Goal: Task Accomplishment & Management: Complete application form

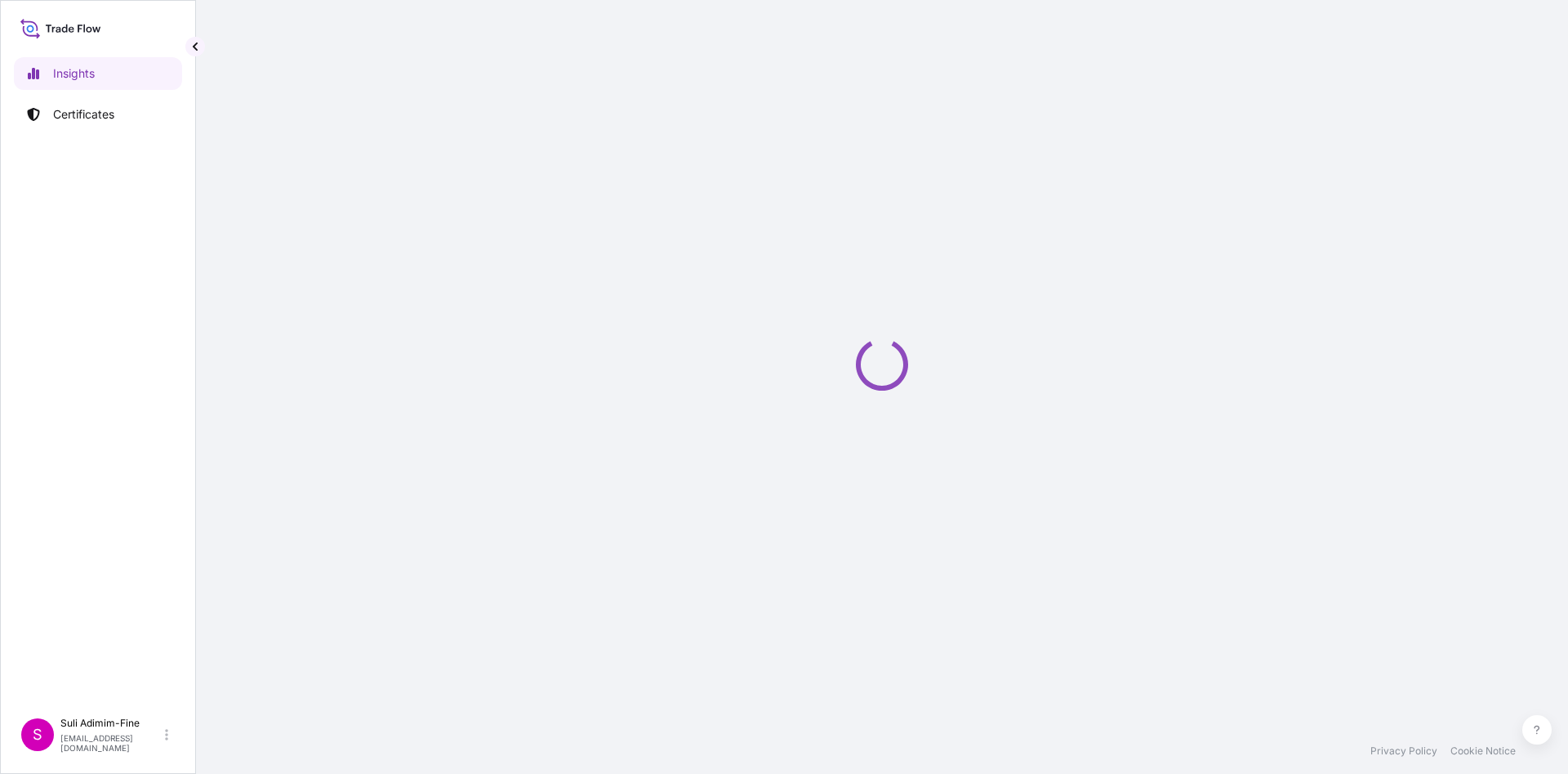
select select "2025"
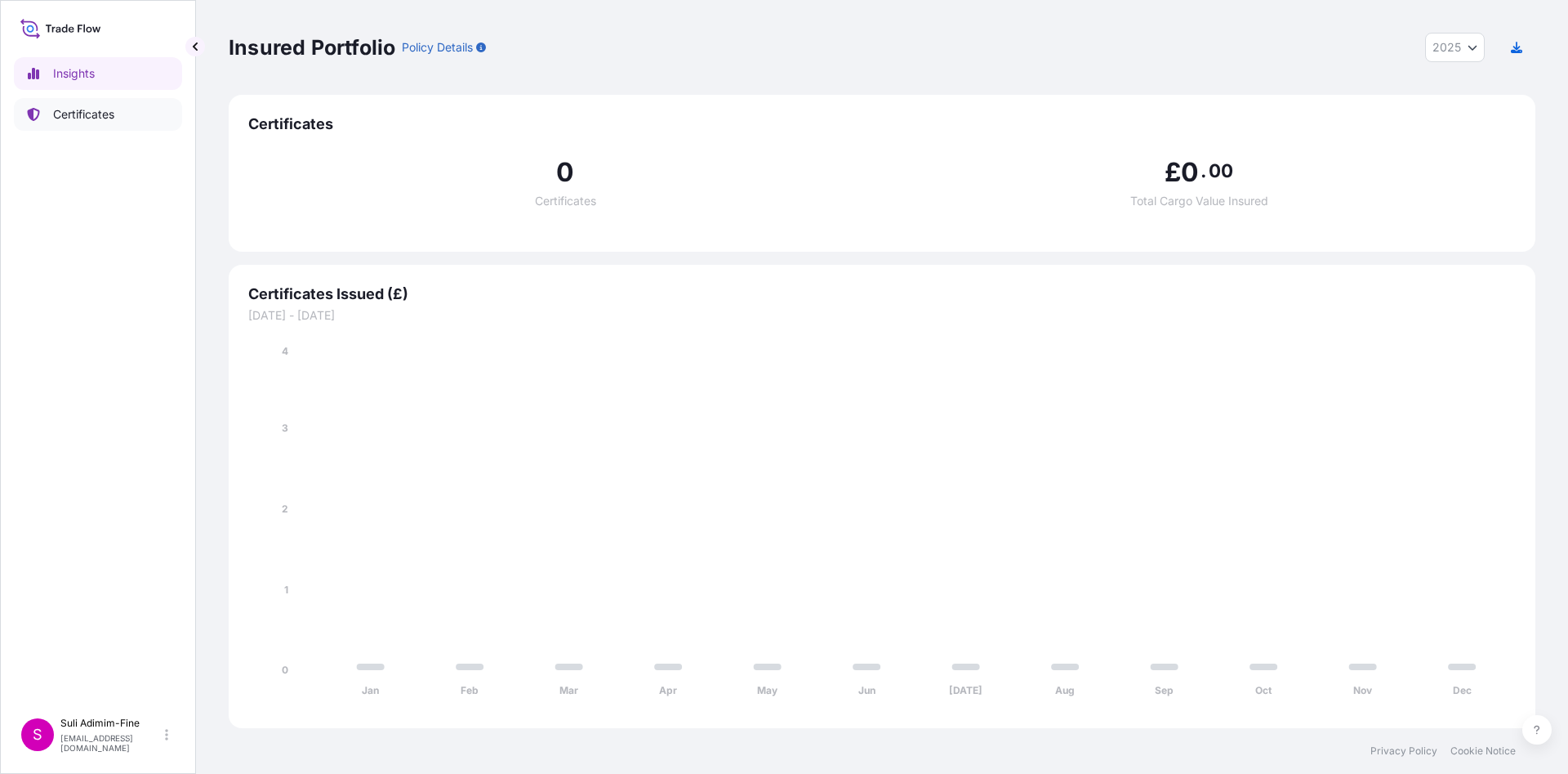
click at [98, 117] on p "Certificates" at bounding box center [83, 115] width 61 height 16
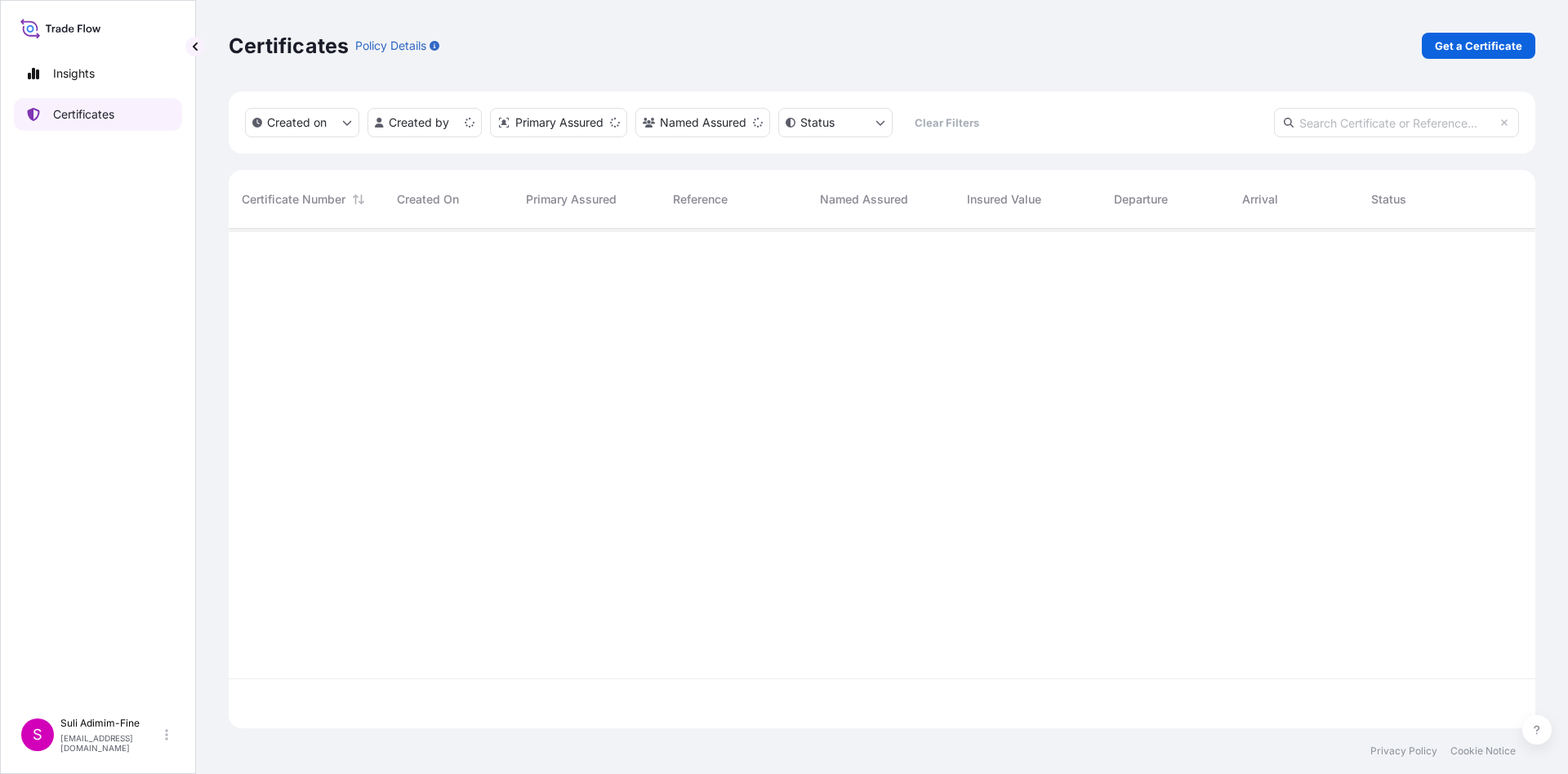
scroll to position [496, 1295]
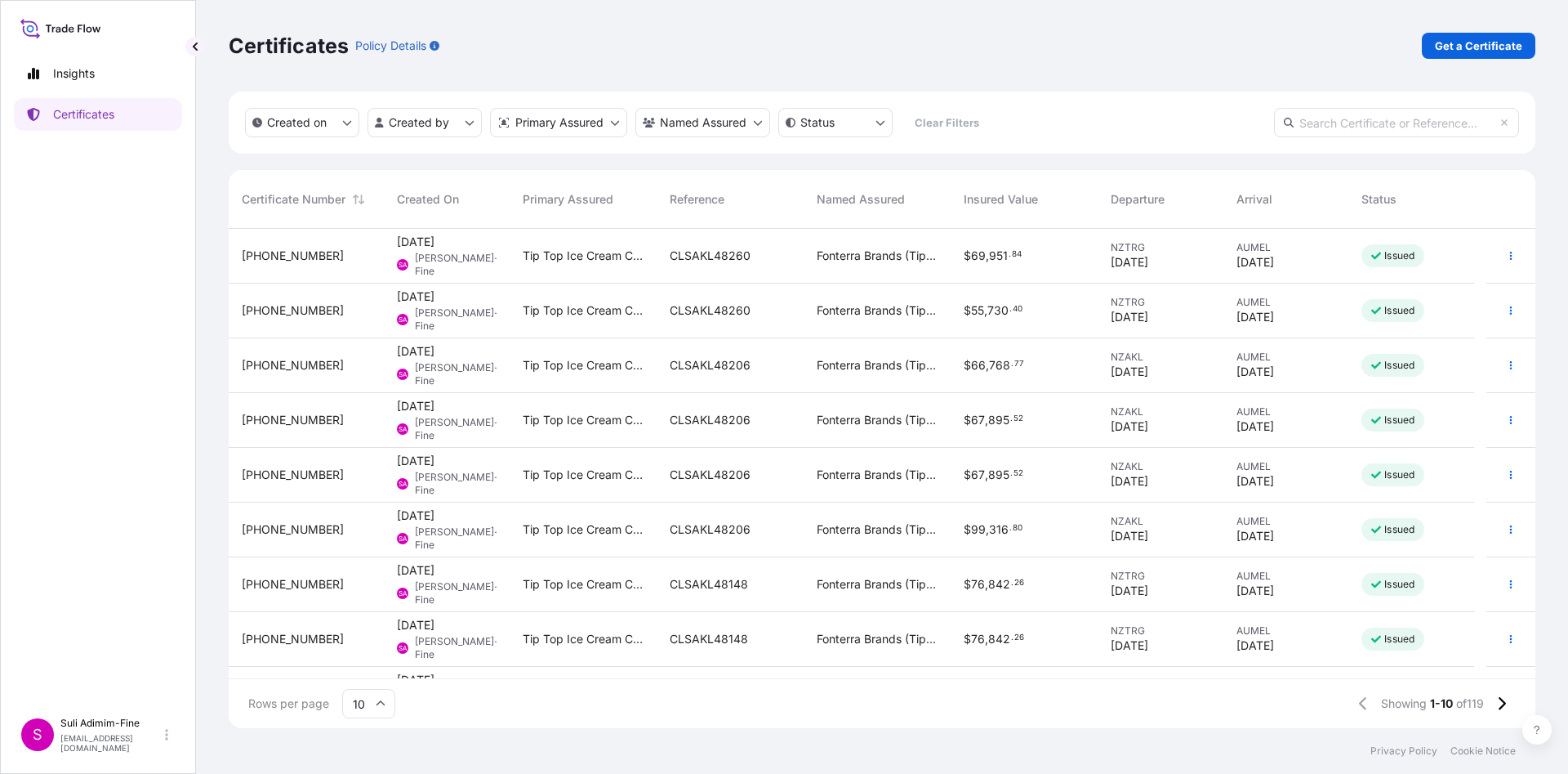
click at [1329, 315] on div "AUMEL [DATE]" at bounding box center [1287, 311] width 100 height 30
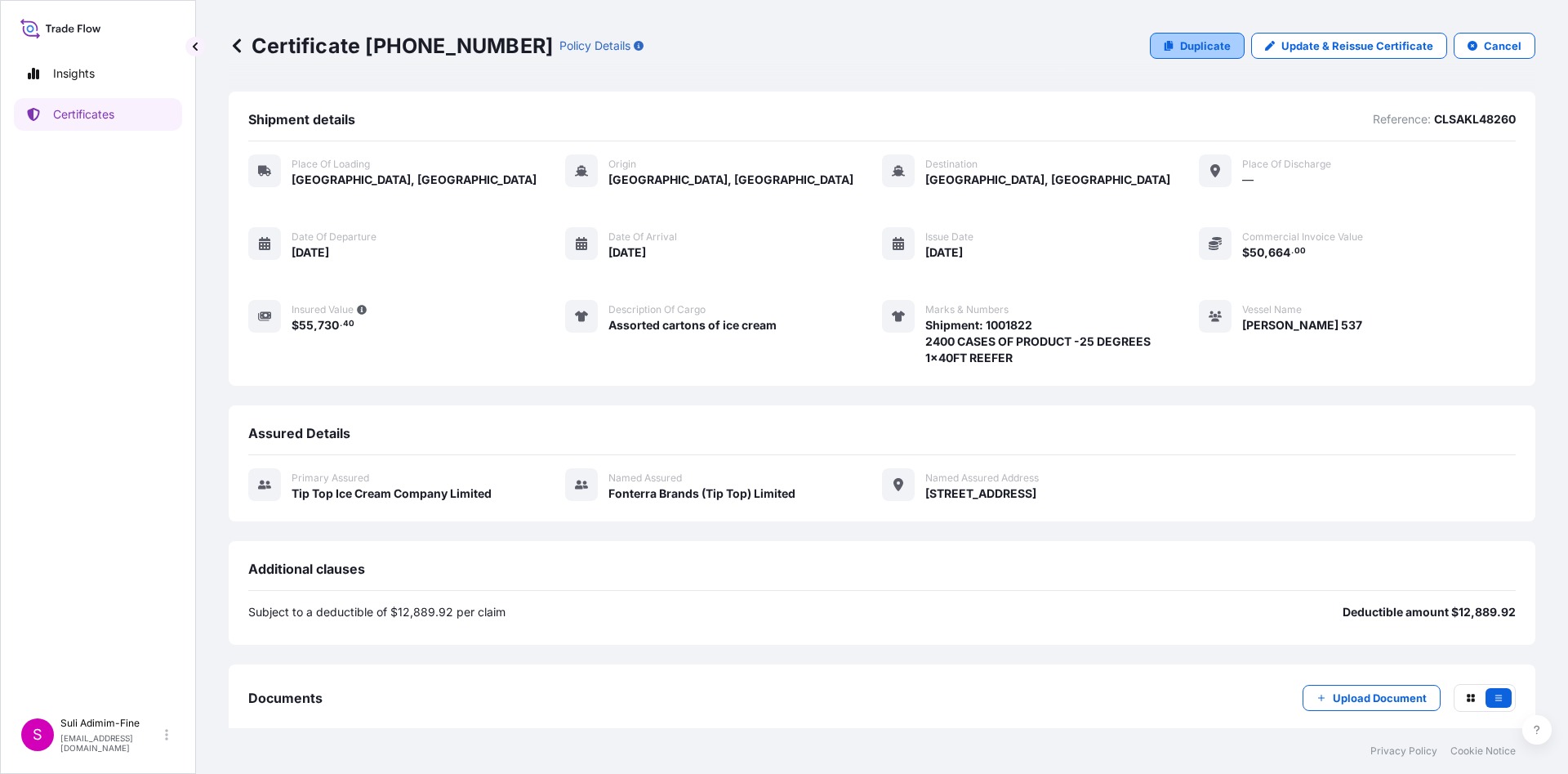
click at [1199, 46] on p "Duplicate" at bounding box center [1205, 46] width 51 height 16
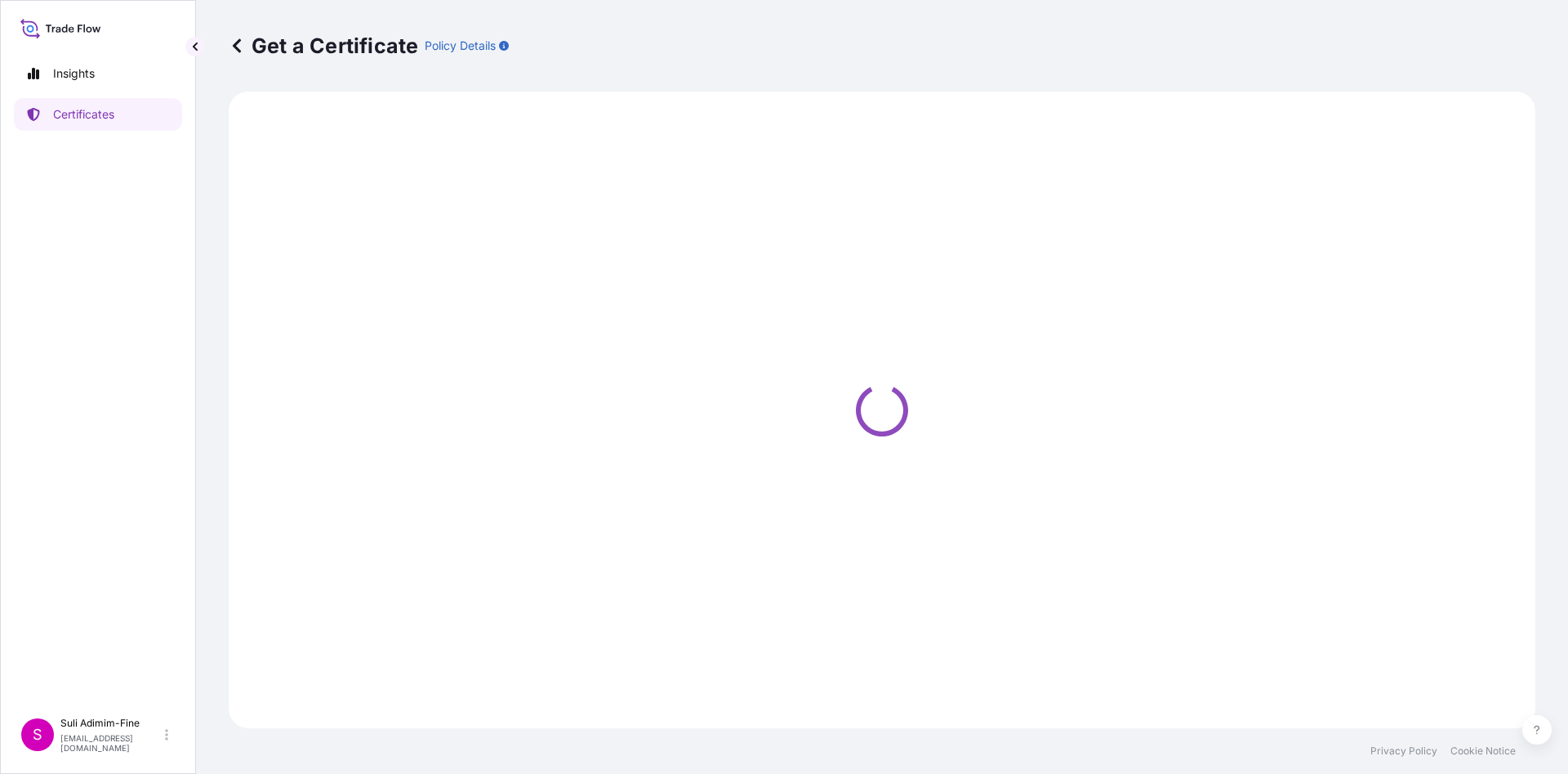
select select "Road / [GEOGRAPHIC_DATA]"
select select "Ocean Vessel"
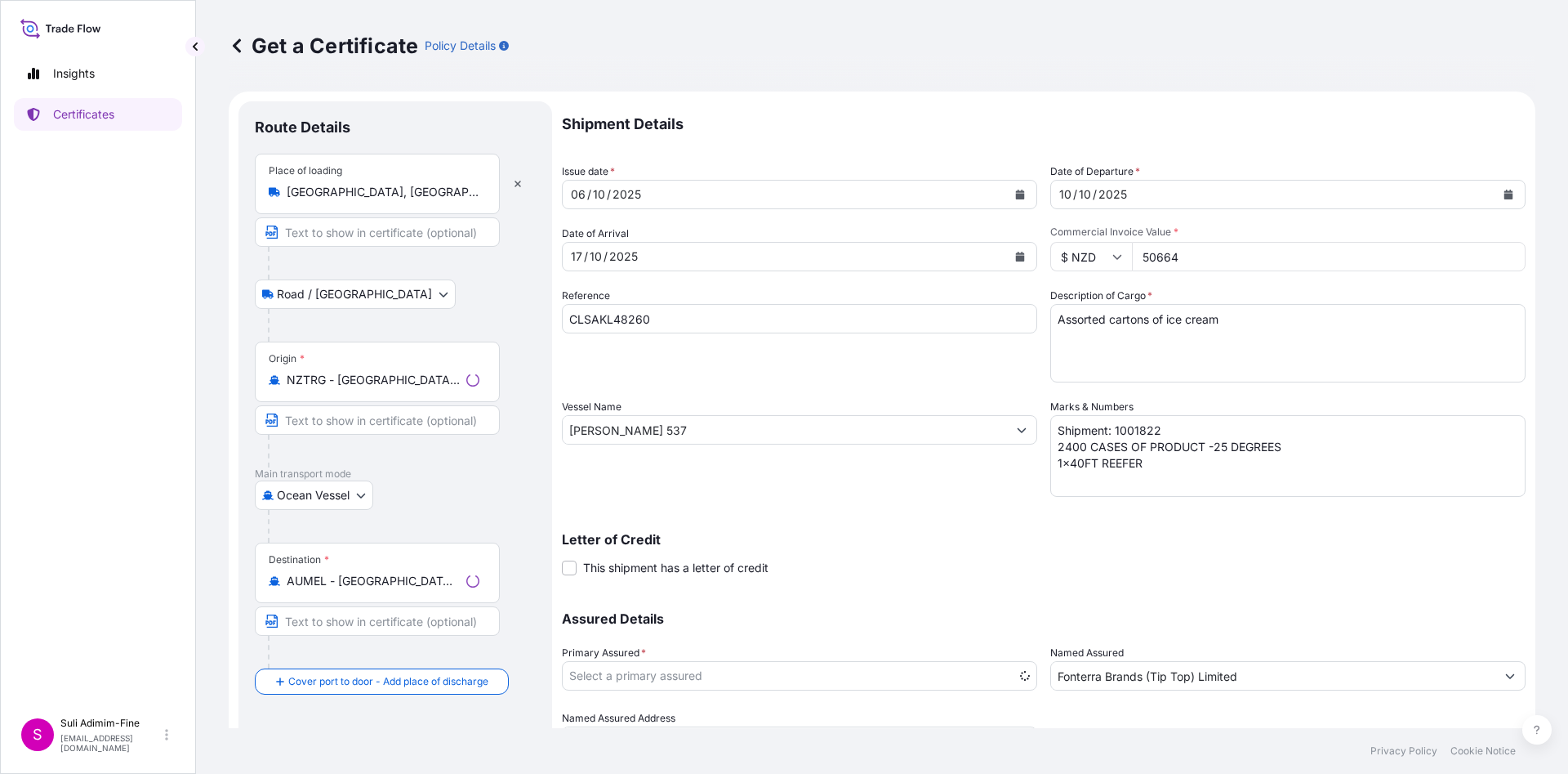
select select "31891"
click at [1165, 418] on textarea "Shipment: 1001822 2400 CASES OF PRODUCT -25 DEGREES 1x40FT REEFER" at bounding box center [1288, 456] width 475 height 82
click at [1172, 425] on textarea "Shipment: 1001822 2400 CASES OF PRODUCT -25 DEGREES 1x40FT REEFER" at bounding box center [1288, 456] width 475 height 82
click at [1059, 448] on textarea "Shipment: 1001822 2400 CASES OF PRODUCT -25 DEGREES 1x40FT REEFER" at bounding box center [1288, 456] width 475 height 82
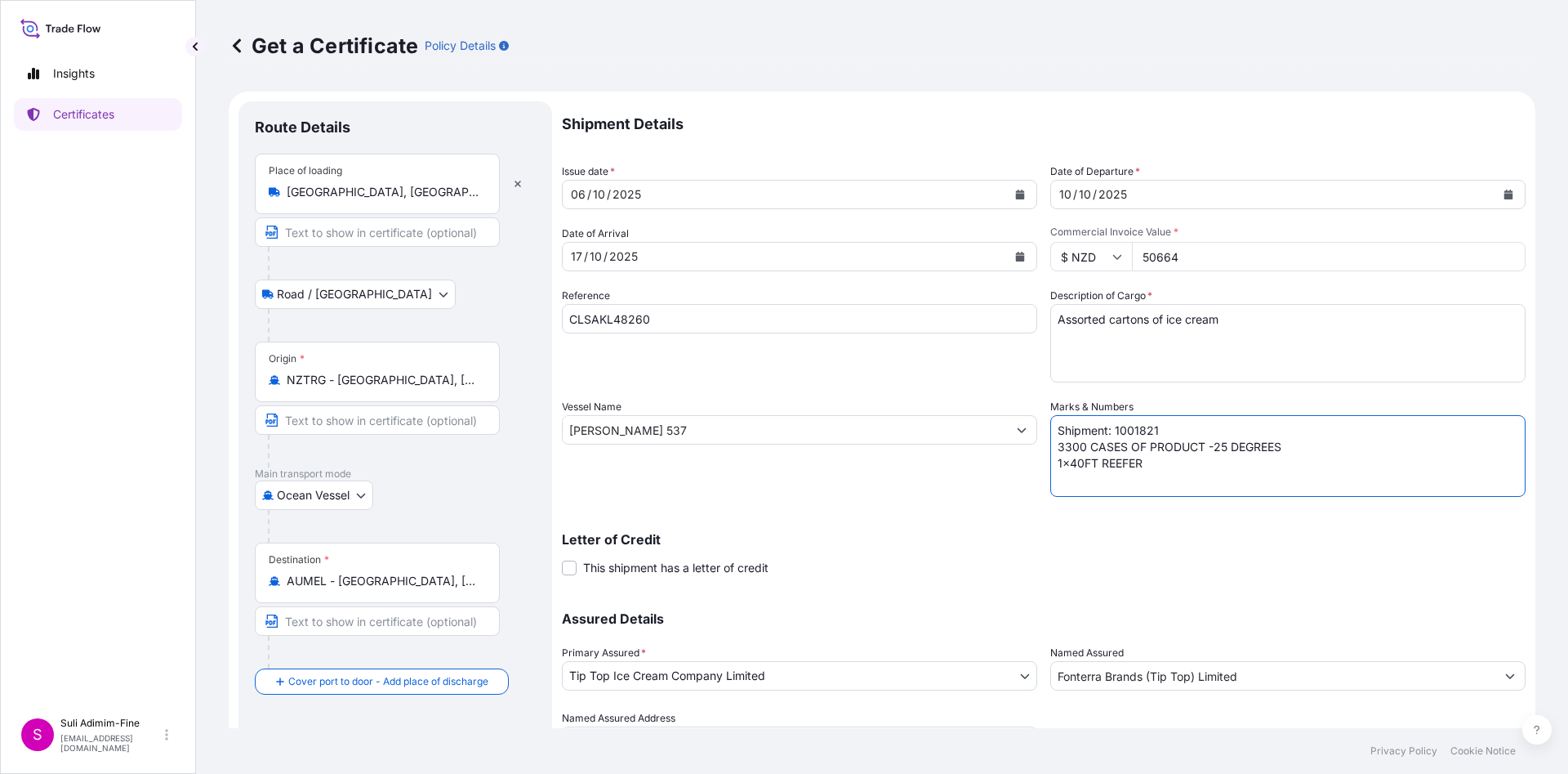
type textarea "Shipment: 1001821 3300 CASES OF PRODUCT -25 DEGREES 1x40FT REEFER"
drag, startPoint x: 1201, startPoint y: 259, endPoint x: 1101, endPoint y: 260, distance: 100.0
click at [1098, 260] on div "$ NZD 50664" at bounding box center [1288, 257] width 475 height 30
click at [1143, 252] on input "50664" at bounding box center [1329, 257] width 394 height 30
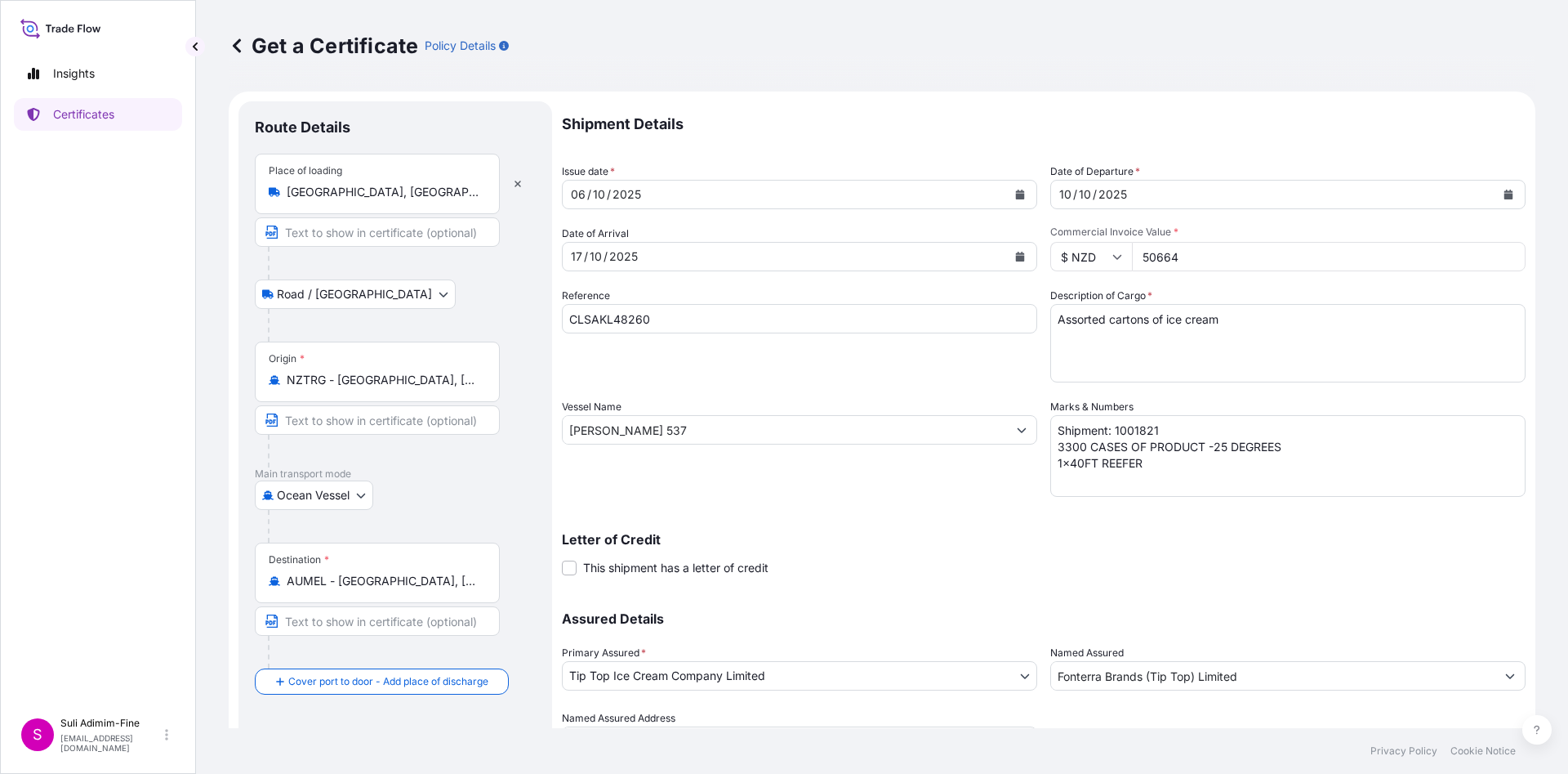
click at [1143, 252] on input "50664" at bounding box center [1329, 257] width 394 height 30
type input "103719.00"
click at [1390, 769] on button "Duplicate Certificate" at bounding box center [1457, 785] width 137 height 33
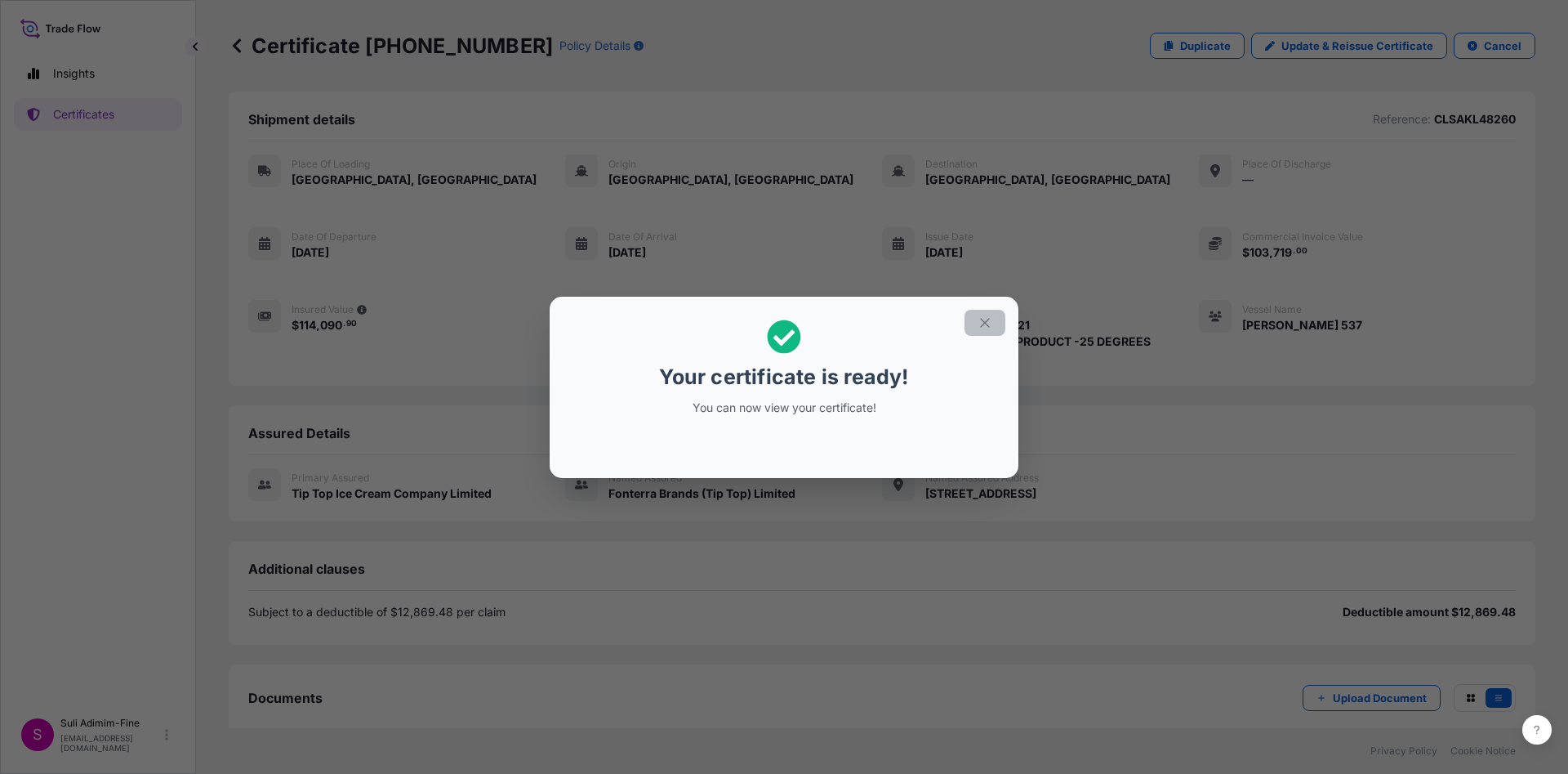
click at [989, 324] on icon "button" at bounding box center [985, 322] width 15 height 15
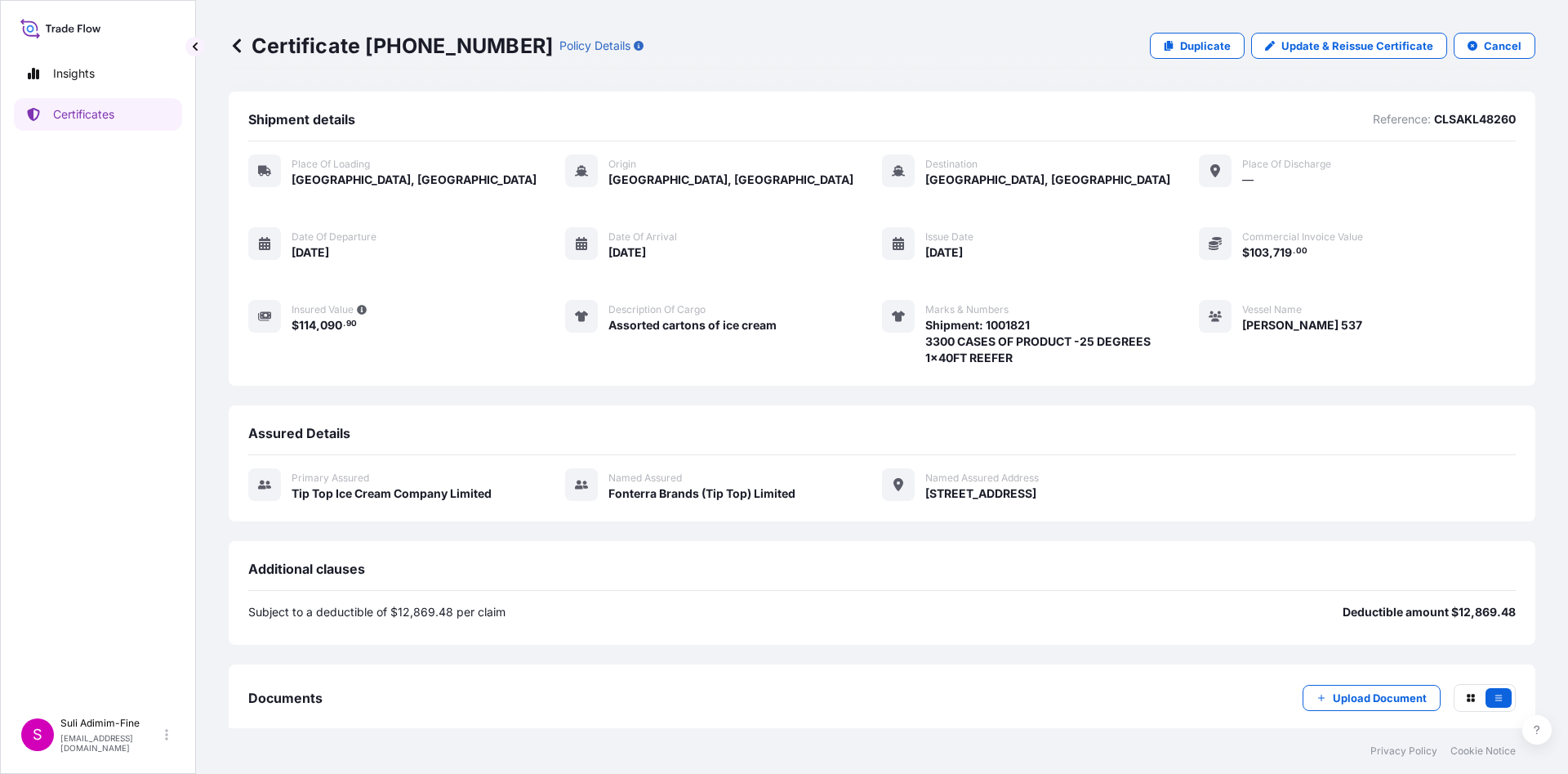
click at [989, 324] on span "Shipment: 1001821 3300 CASES OF PRODUCT -25 DEGREES 1x40FT REEFER" at bounding box center [1038, 341] width 225 height 49
click at [101, 116] on p "Certificates" at bounding box center [83, 115] width 61 height 16
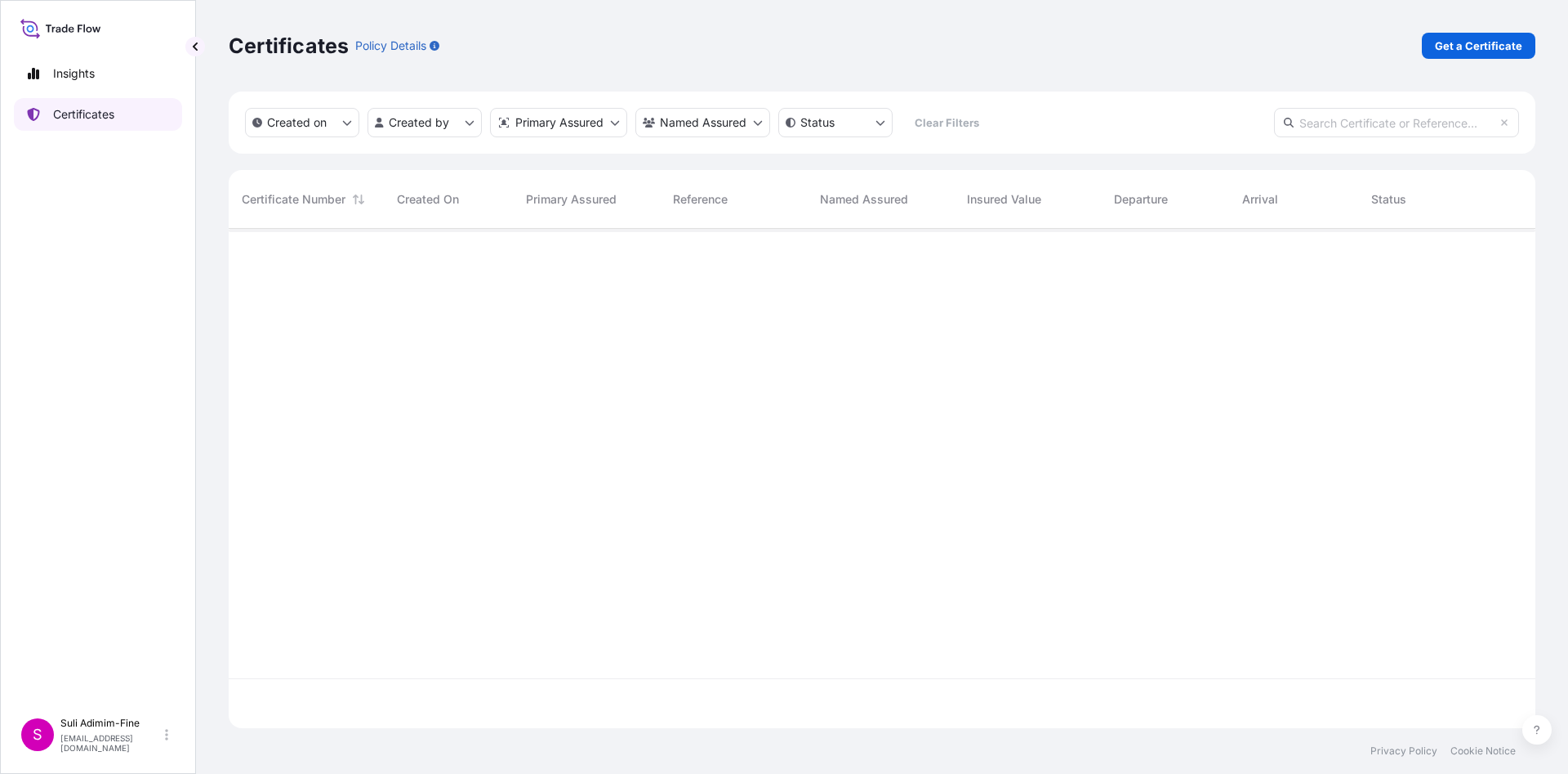
scroll to position [496, 1295]
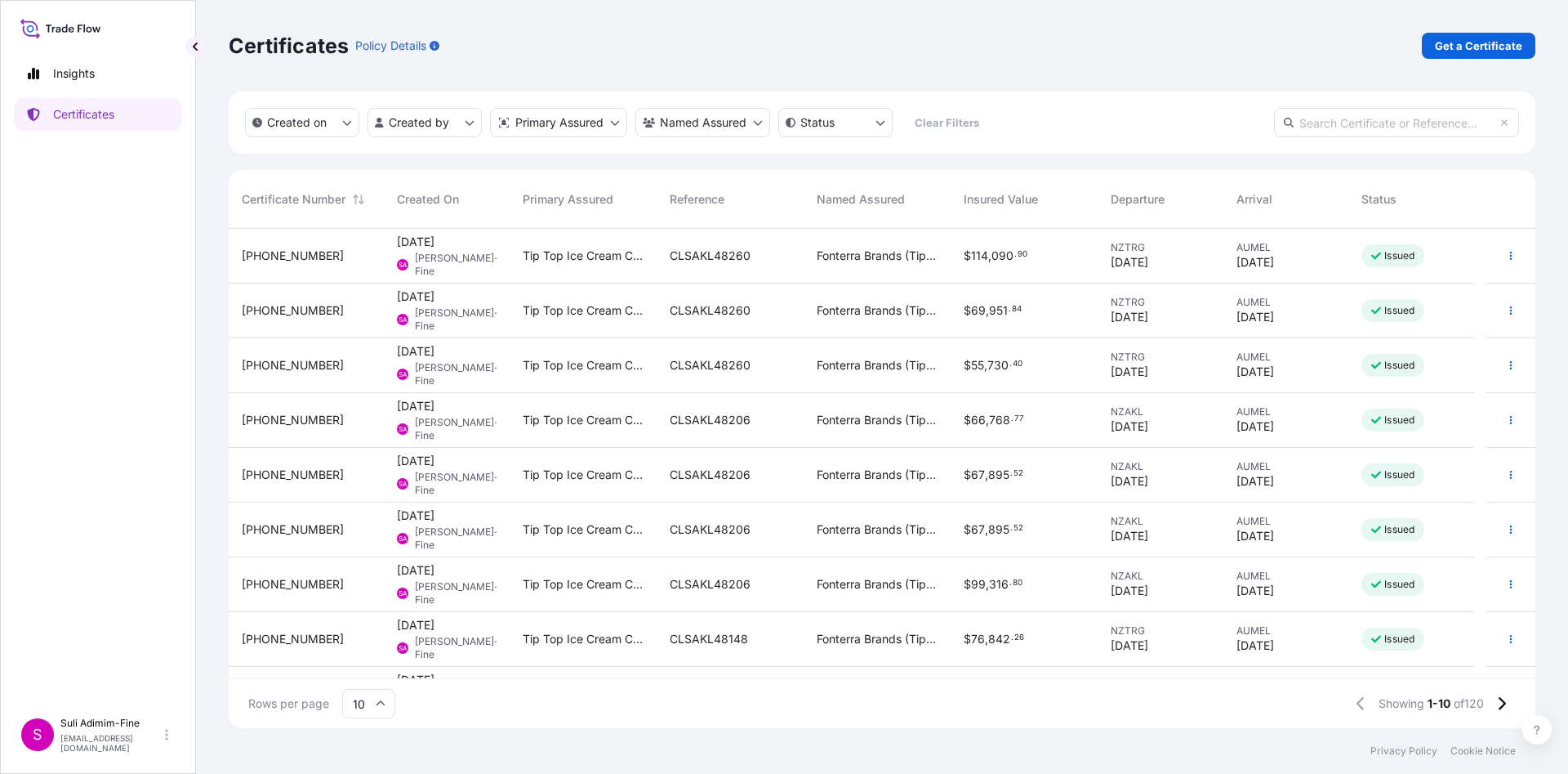
click at [1520, 252] on div at bounding box center [1510, 255] width 49 height 55
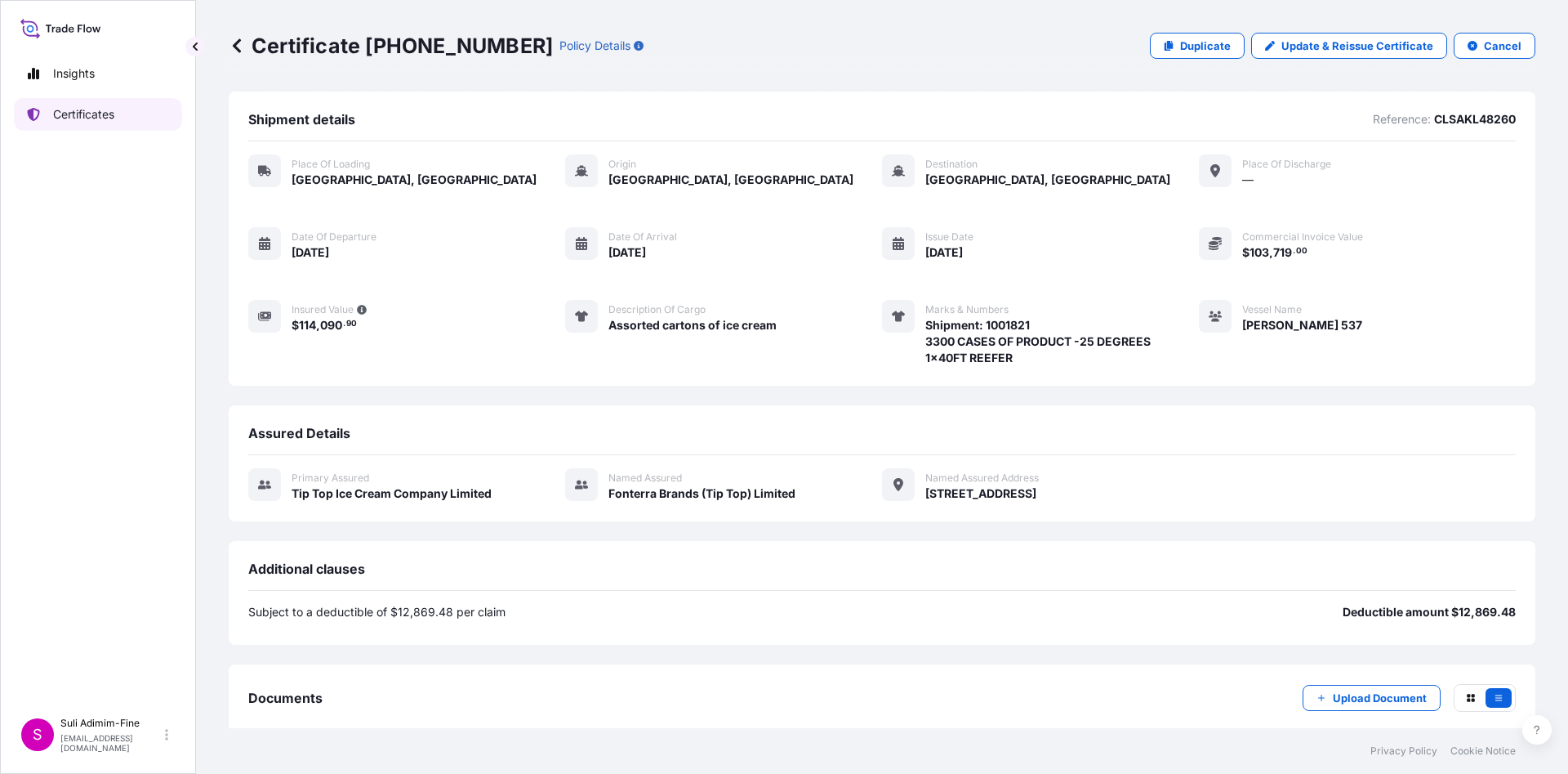
click at [98, 111] on p "Certificates" at bounding box center [83, 115] width 61 height 16
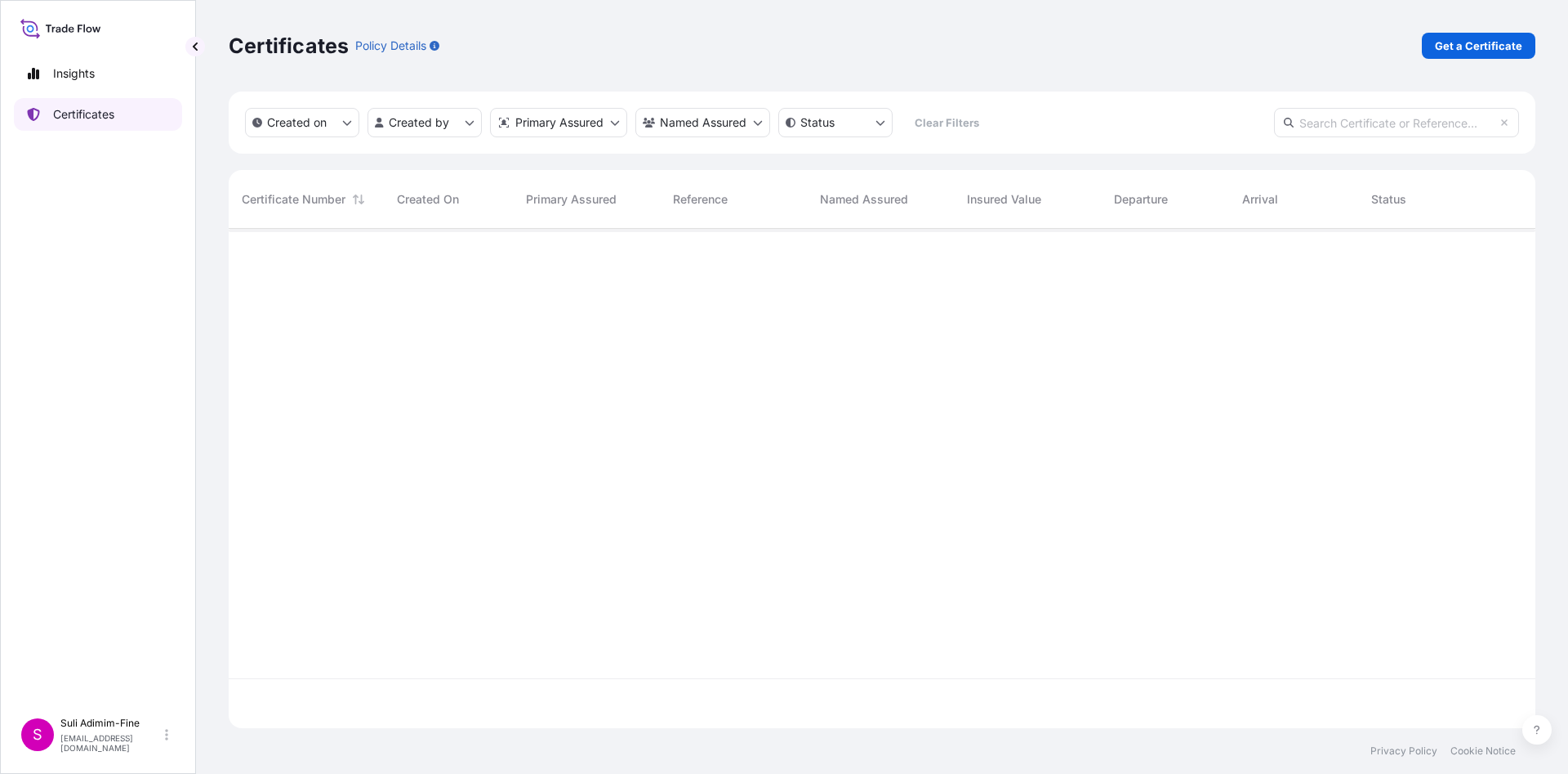
scroll to position [496, 1295]
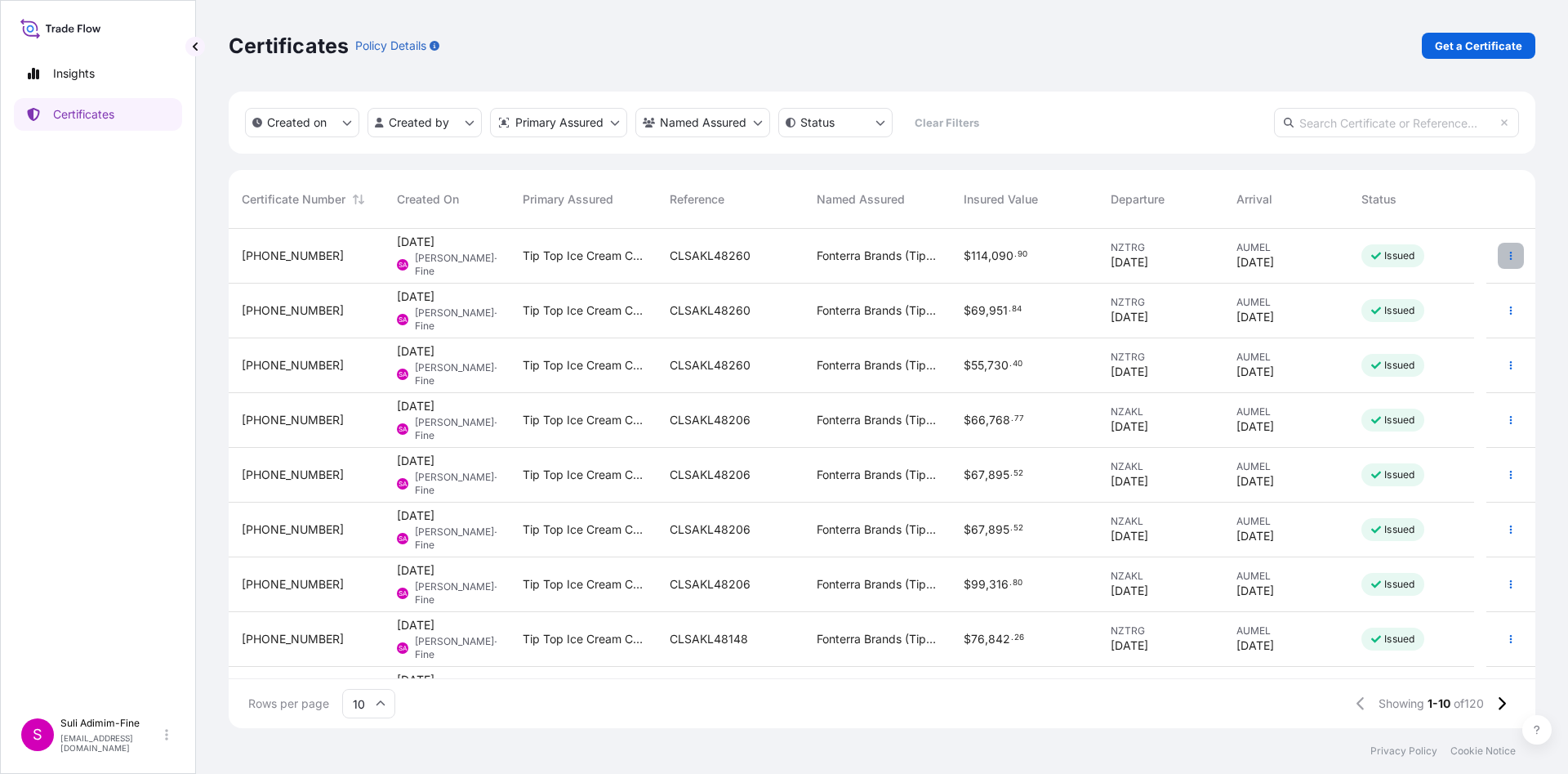
click at [1506, 256] on icon "button" at bounding box center [1511, 256] width 10 height 10
click at [1403, 316] on p "Download certificate" at bounding box center [1419, 318] width 111 height 16
click at [1192, 236] on div "NZTRG [DATE]" at bounding box center [1160, 255] width 126 height 55
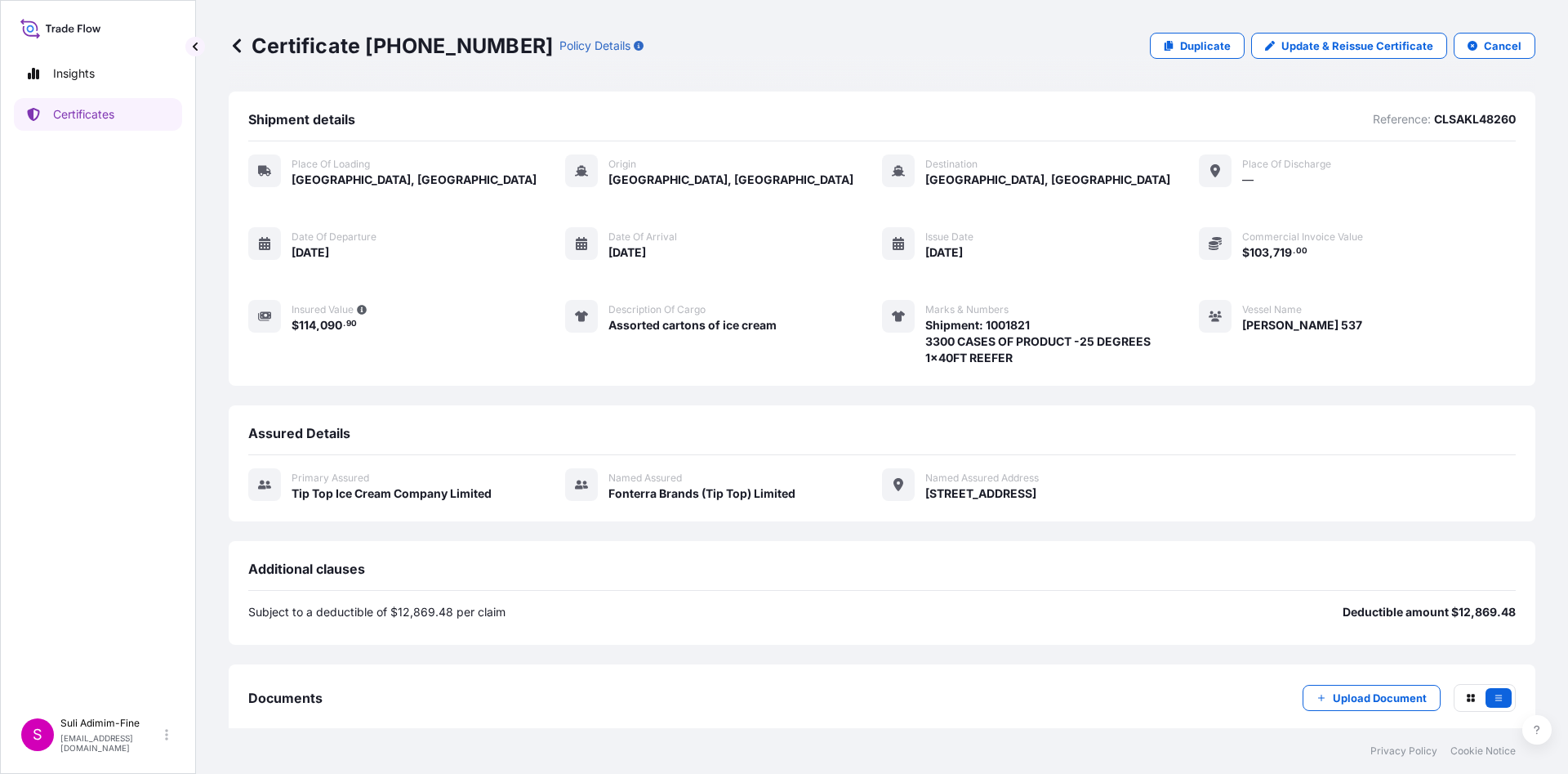
click at [290, 699] on span "Documents" at bounding box center [285, 698] width 75 height 16
click at [1501, 44] on p "Cancel" at bounding box center [1503, 46] width 38 height 16
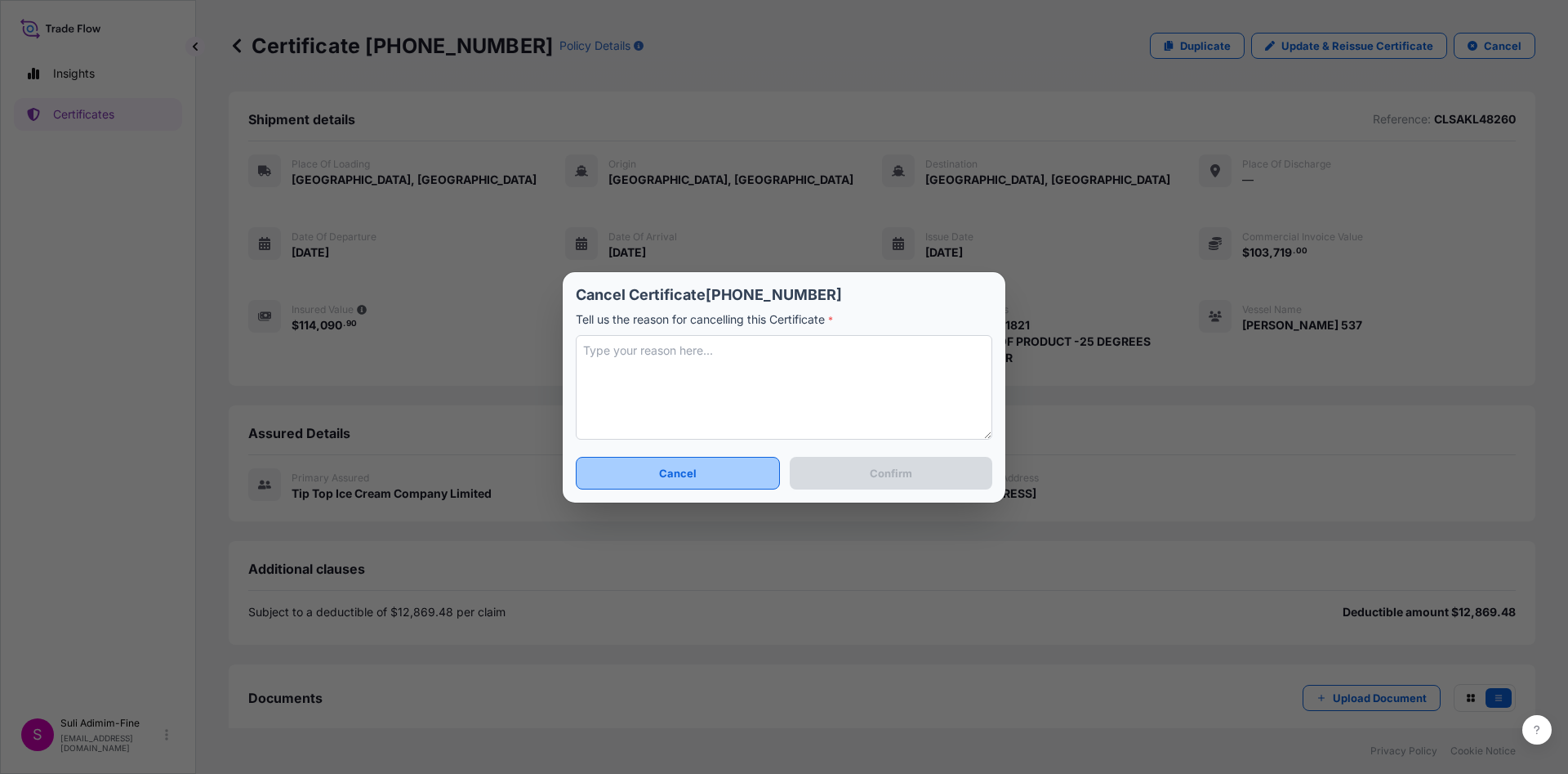
click at [699, 480] on button "Cancel" at bounding box center [678, 473] width 204 height 33
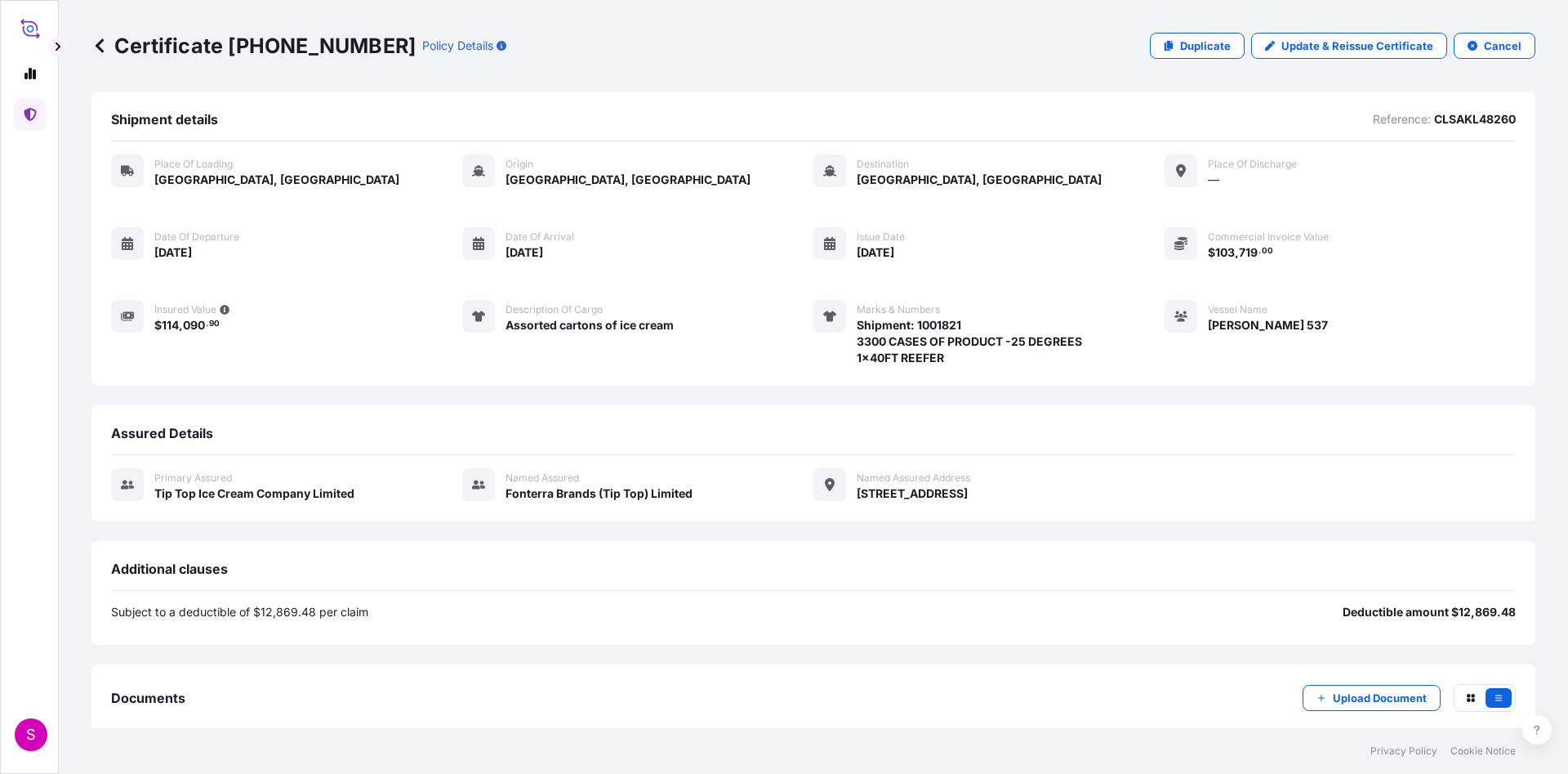
click at [29, 120] on icon at bounding box center [30, 114] width 12 height 13
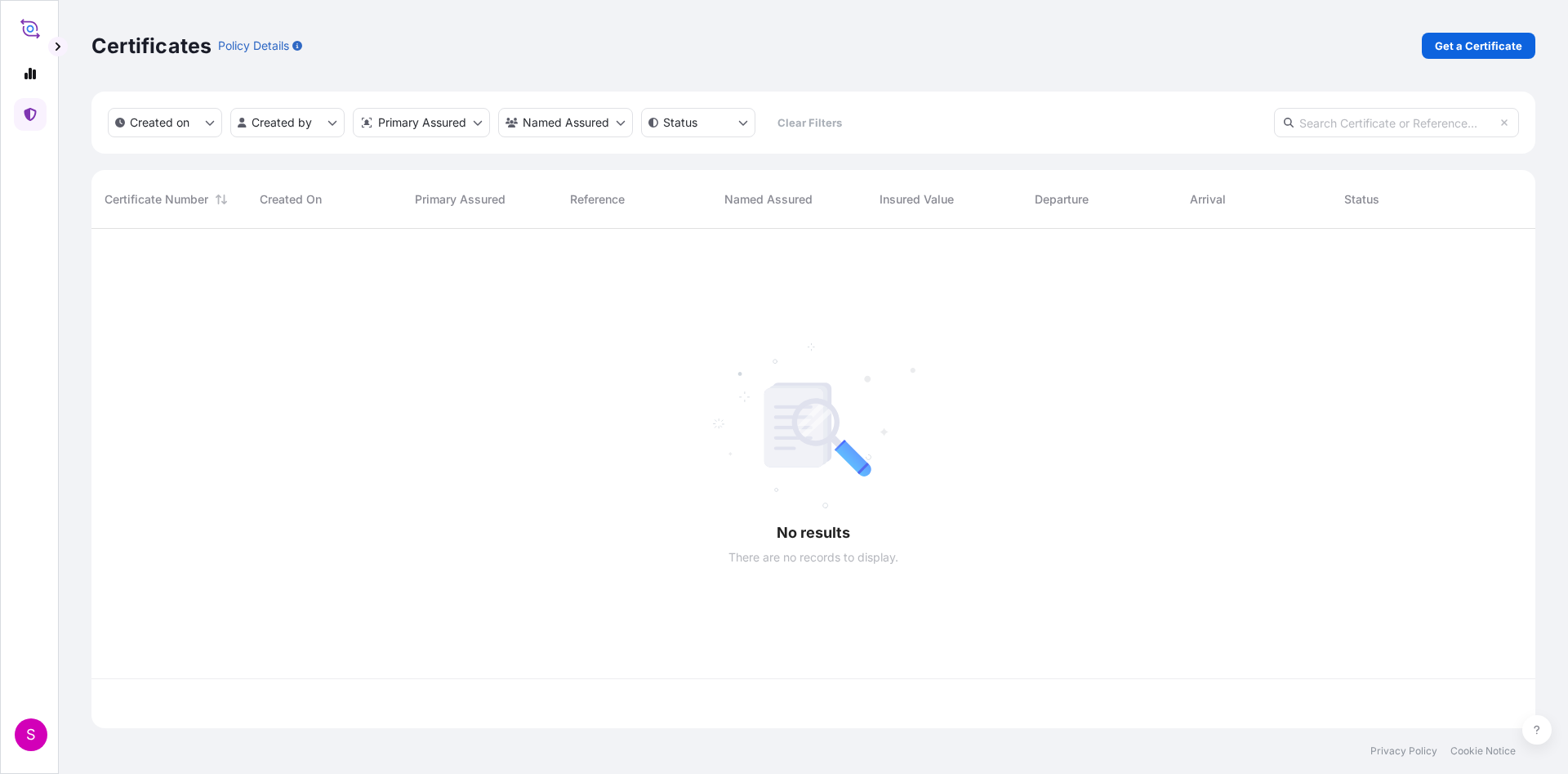
scroll to position [496, 1432]
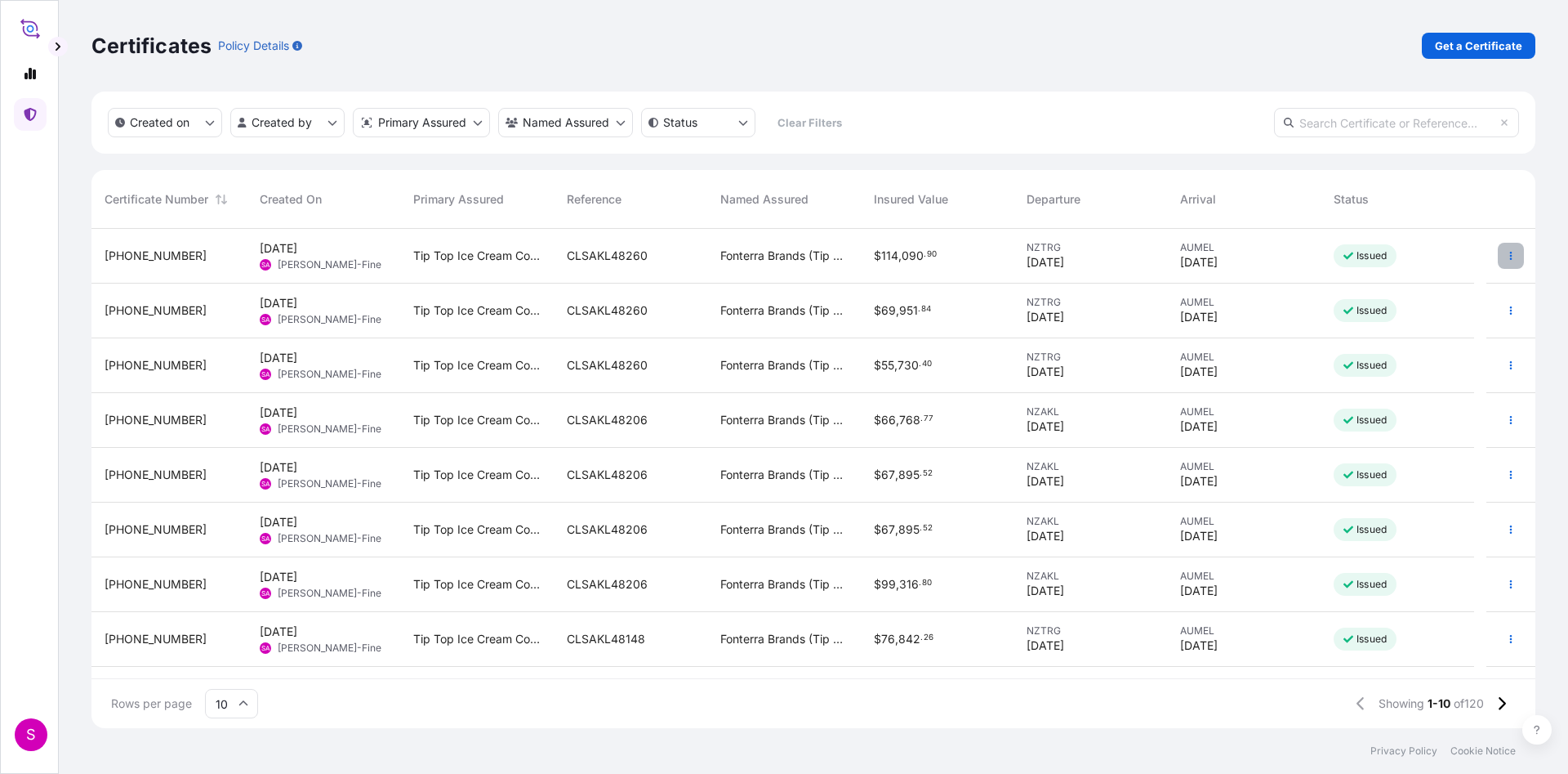
click at [1500, 243] on button "button" at bounding box center [1511, 255] width 26 height 26
click at [1427, 310] on p "Download certificate" at bounding box center [1419, 318] width 111 height 16
click at [1104, 25] on div "Certificates Policy Details Get a Certificate" at bounding box center [813, 46] width 1444 height 92
click at [1195, 40] on div "Certificates Policy Details Get a Certificate" at bounding box center [813, 46] width 1444 height 26
click at [1500, 261] on button "button" at bounding box center [1511, 255] width 26 height 26
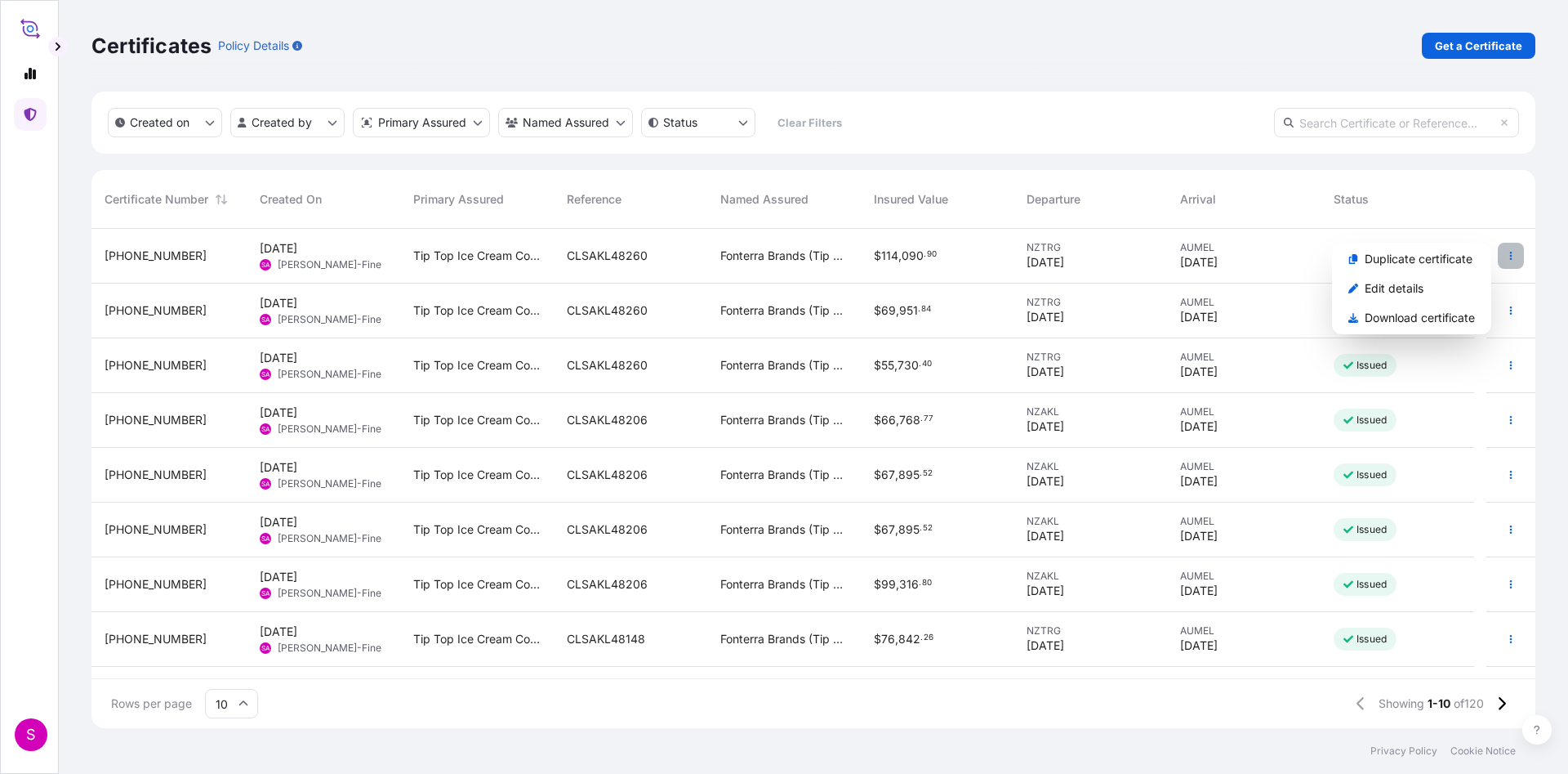
click at [1500, 261] on button "button" at bounding box center [1511, 255] width 26 height 26
click at [1506, 252] on icon "button" at bounding box center [1511, 256] width 10 height 10
click at [1389, 319] on p "Download certificate" at bounding box center [1419, 318] width 111 height 16
click at [1431, 320] on p "Download certificate" at bounding box center [1419, 318] width 111 height 16
